Goal: Task Accomplishment & Management: Manage account settings

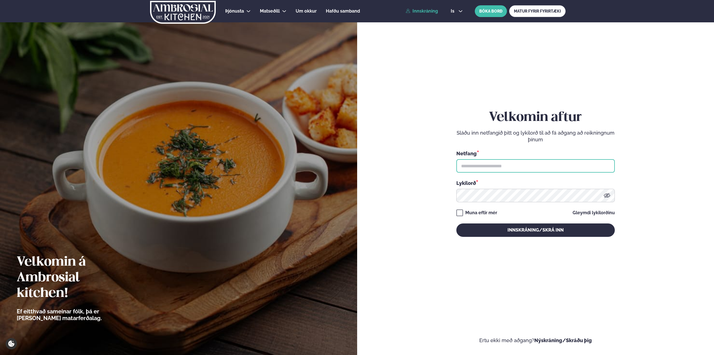
type input "**********"
click at [429, 11] on link "Innskráning" at bounding box center [421, 11] width 32 height 5
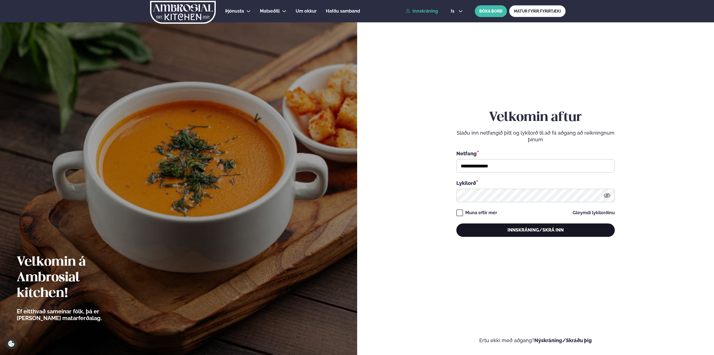
click at [552, 228] on button "Innskráning/Skrá inn" at bounding box center [535, 229] width 158 height 13
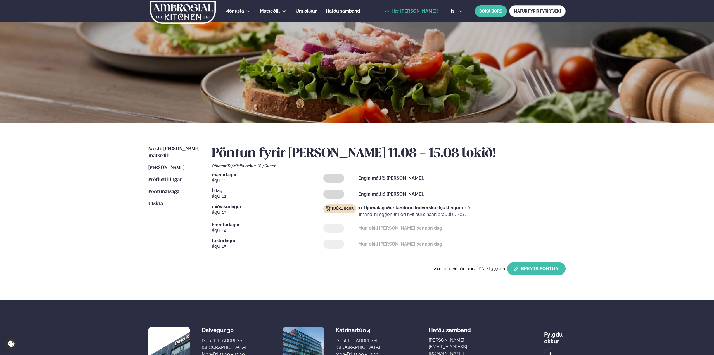
click at [532, 268] on button "Breyta Pöntun" at bounding box center [536, 268] width 58 height 13
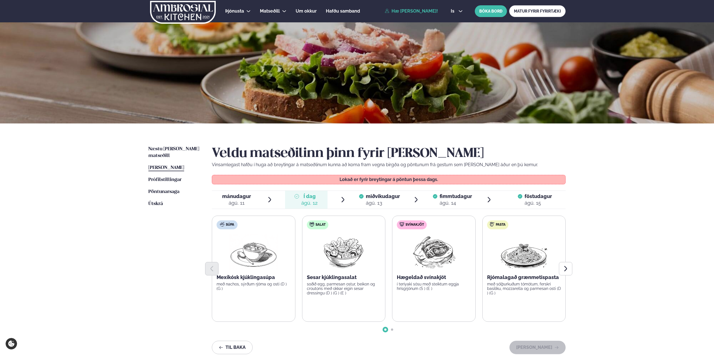
click at [378, 199] on span "miðvikudagur" at bounding box center [383, 196] width 34 height 6
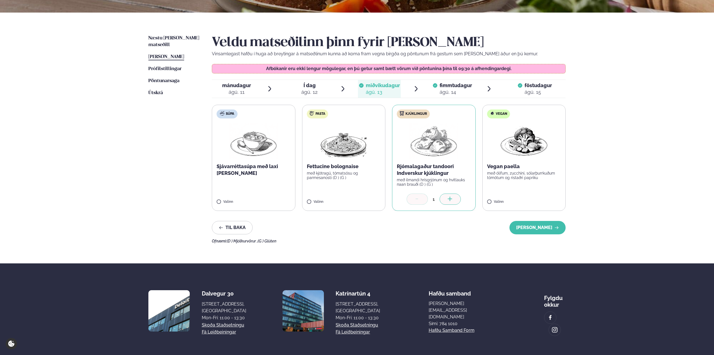
scroll to position [112, 0]
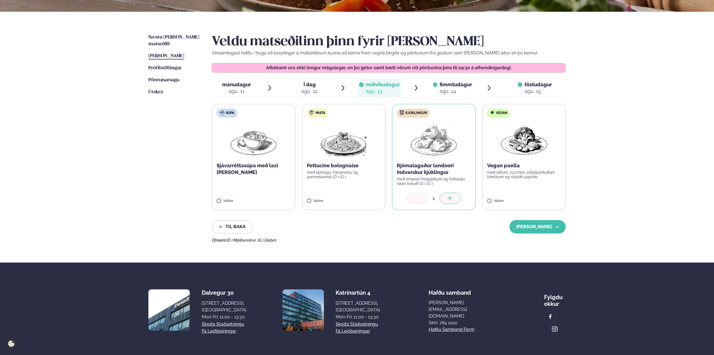
click at [412, 199] on div at bounding box center [416, 198] width 21 height 11
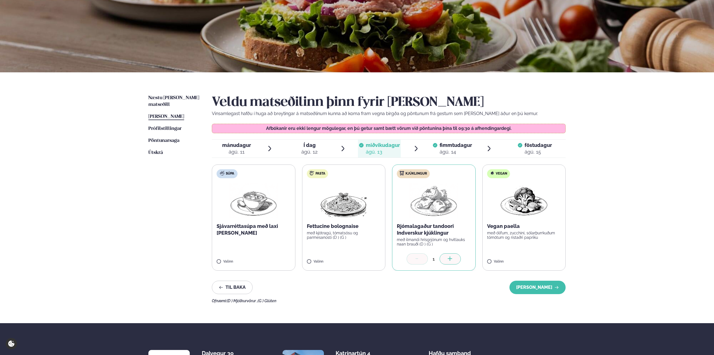
scroll to position [56, 0]
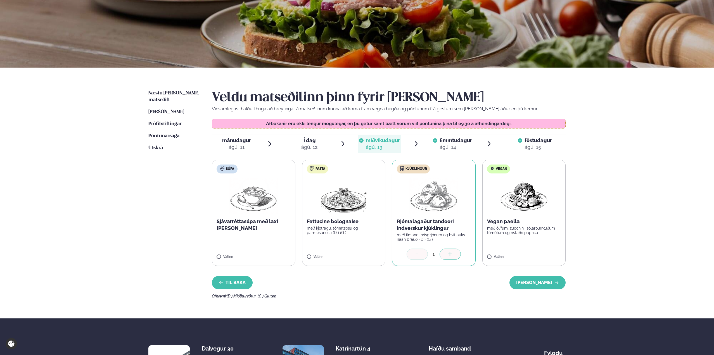
click at [237, 284] on button "Til baka" at bounding box center [232, 282] width 41 height 13
